Goal: Navigation & Orientation: Understand site structure

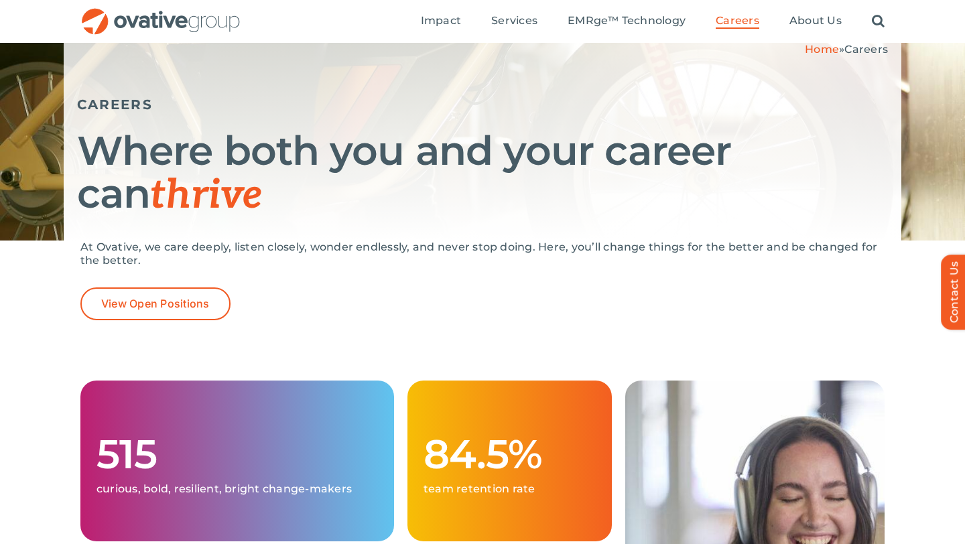
scroll to position [198, 0]
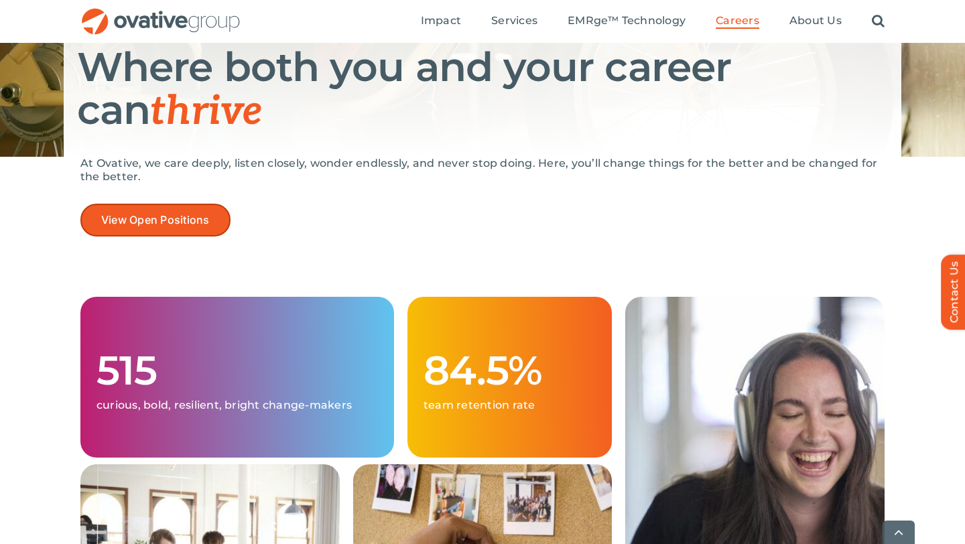
click at [202, 213] on link "View Open Positions" at bounding box center [155, 220] width 150 height 33
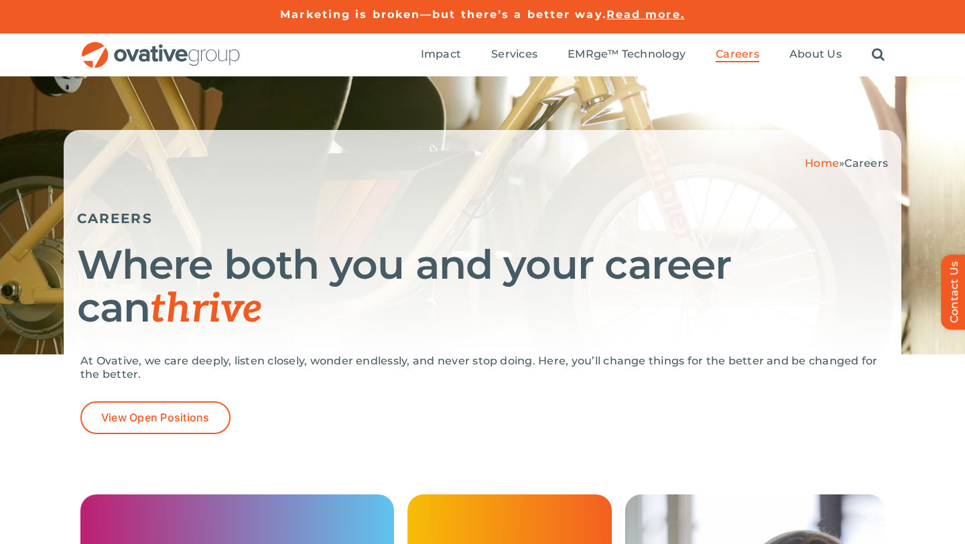
click at [180, 46] on img "OG_Full_horizontal_RGB" at bounding box center [160, 55] width 161 height 27
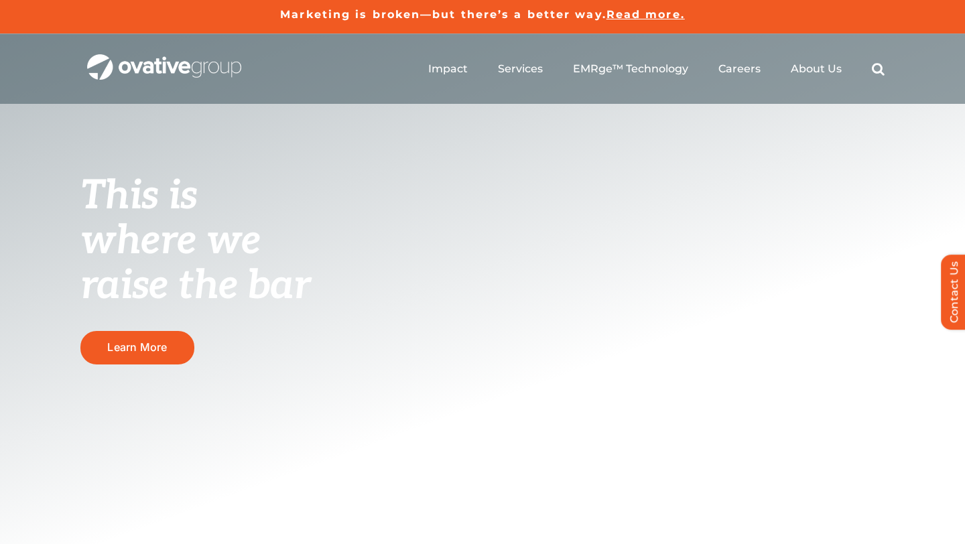
click at [255, 55] on div "Search for: * Toggle Navigation Impact Expert Insights Case Studies Awards & Pr…" at bounding box center [563, 69] width 644 height 43
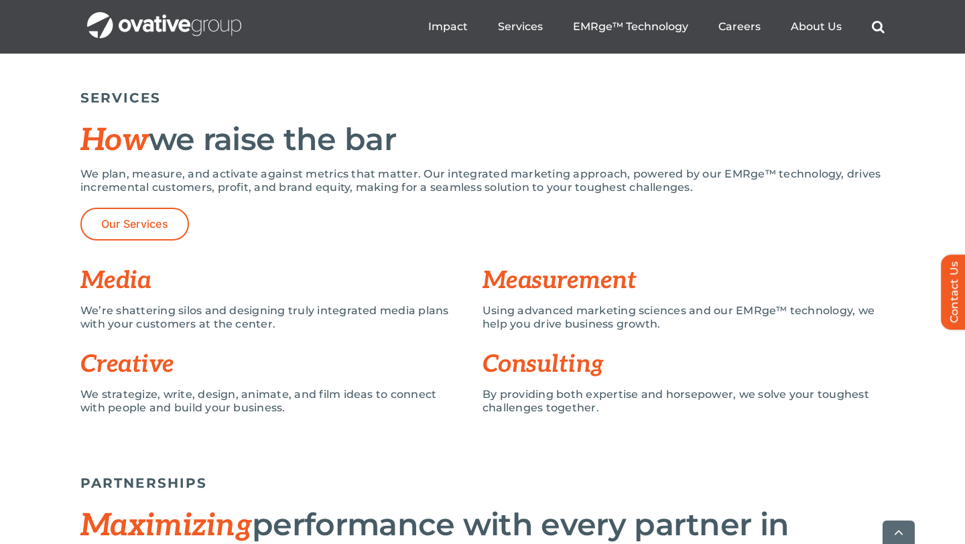
scroll to position [924, 0]
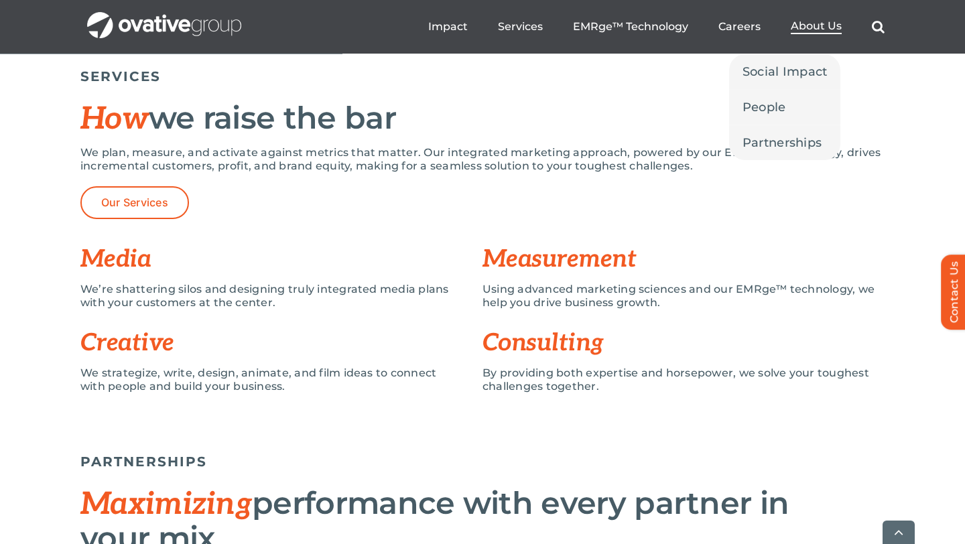
click at [825, 33] on link "About Us" at bounding box center [816, 26] width 51 height 15
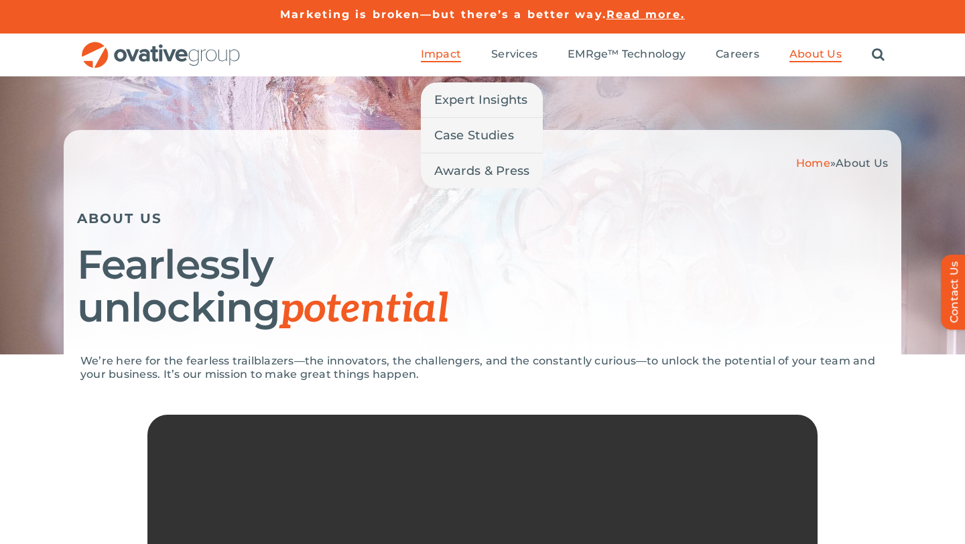
click at [438, 53] on span "Impact" at bounding box center [441, 54] width 40 height 13
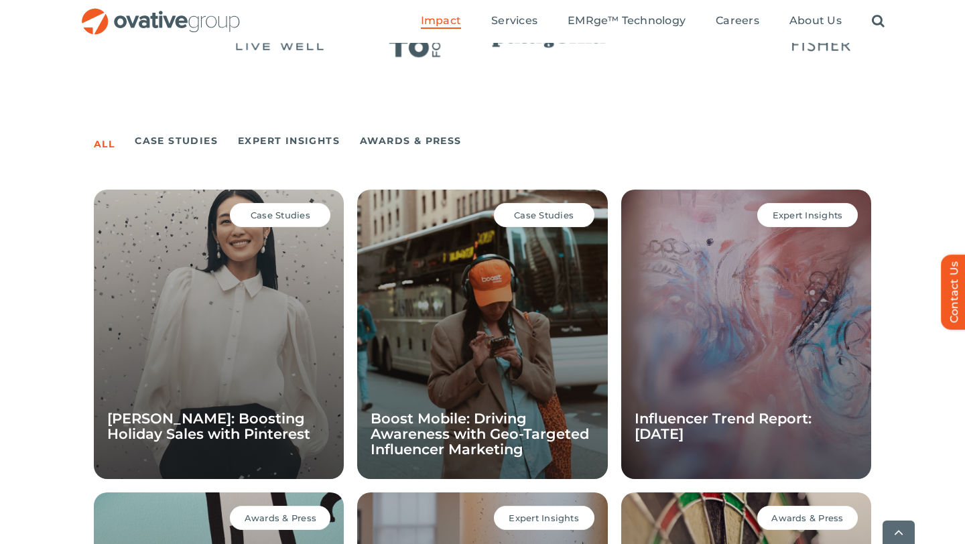
scroll to position [882, 0]
